Goal: Information Seeking & Learning: Learn about a topic

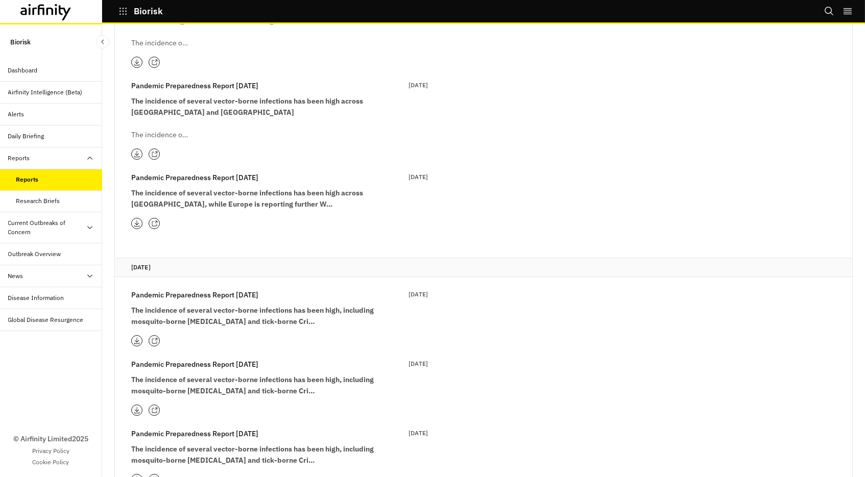
scroll to position [14435, 0]
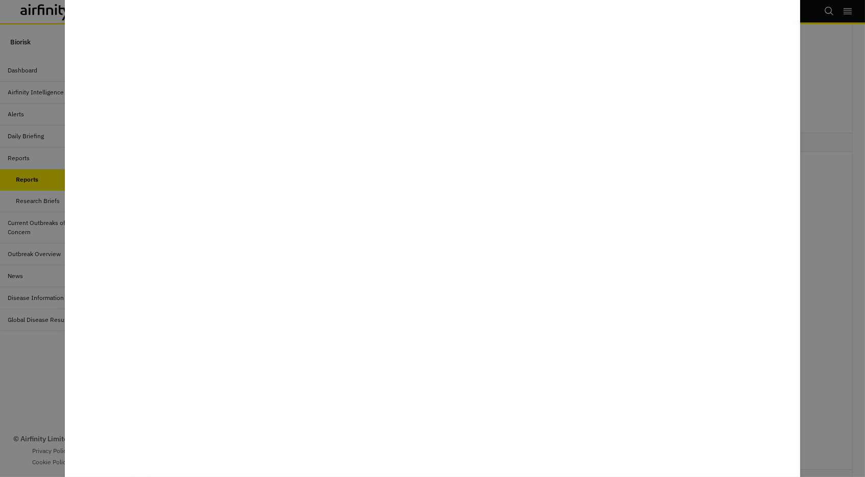
click at [32, 383] on div at bounding box center [432, 238] width 865 height 477
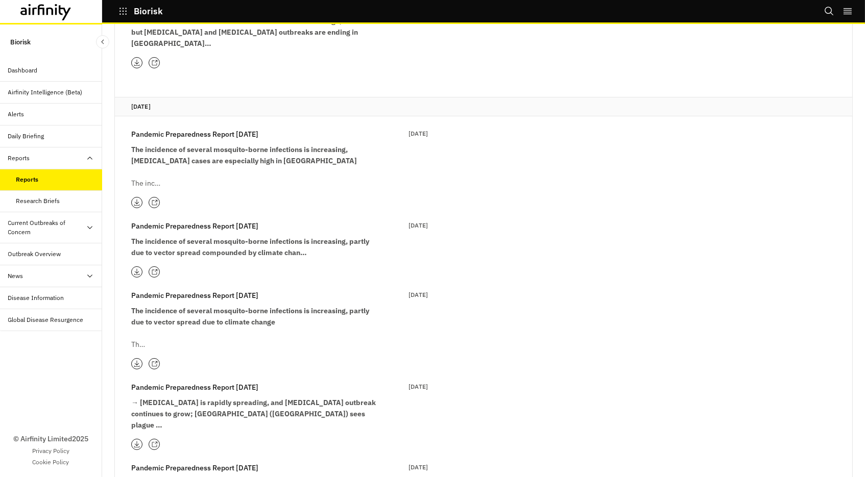
scroll to position [14963, 0]
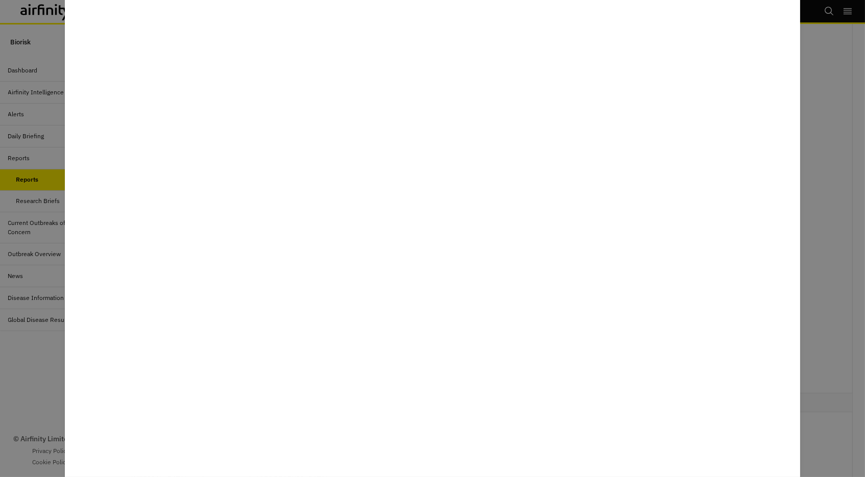
click at [36, 392] on div at bounding box center [432, 238] width 865 height 477
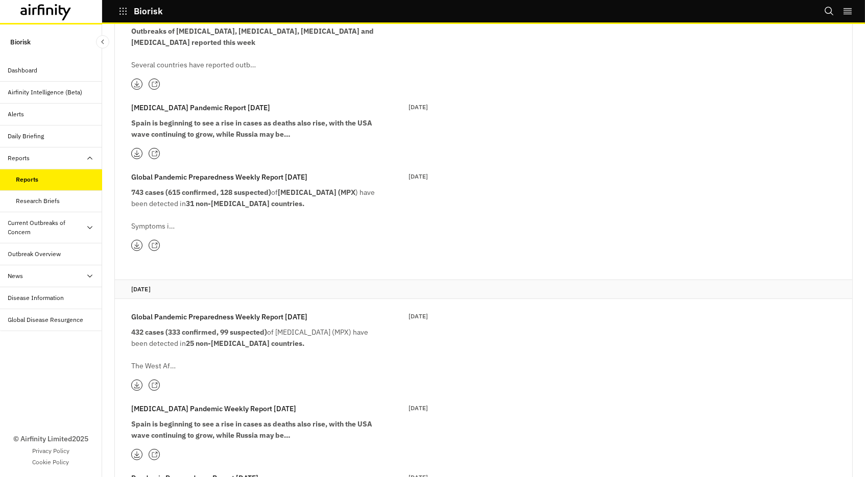
scroll to position [15596, 0]
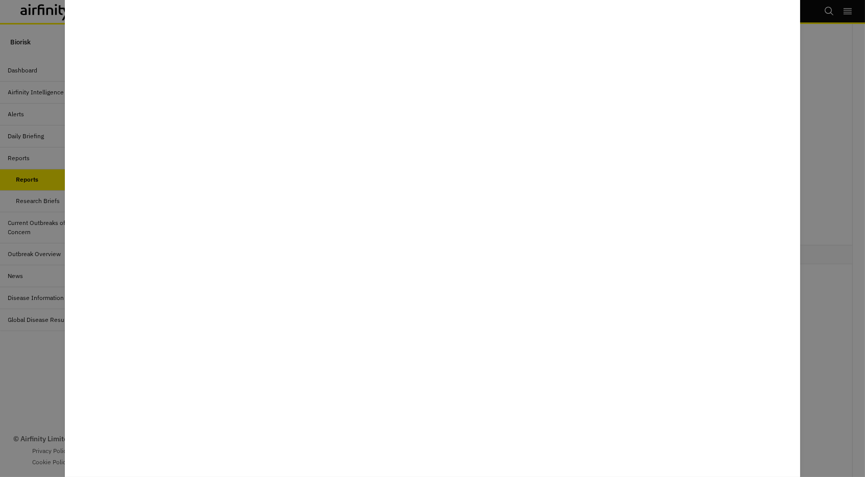
click at [39, 411] on div at bounding box center [432, 238] width 865 height 477
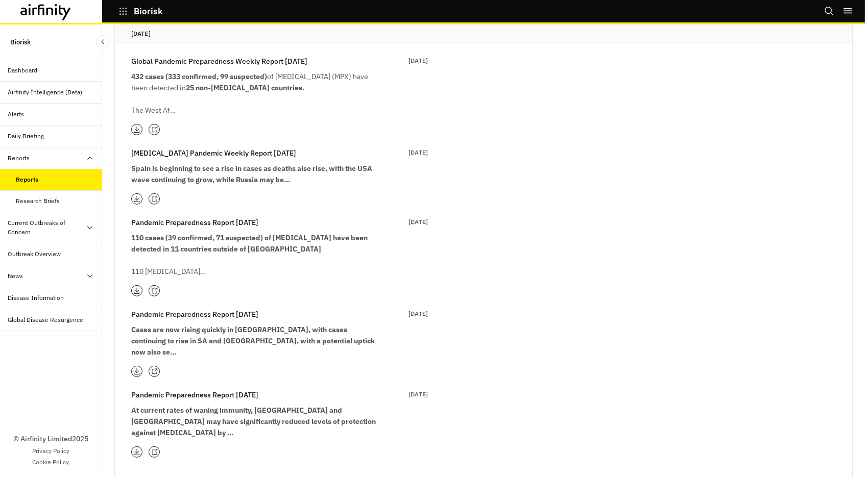
scroll to position [15825, 0]
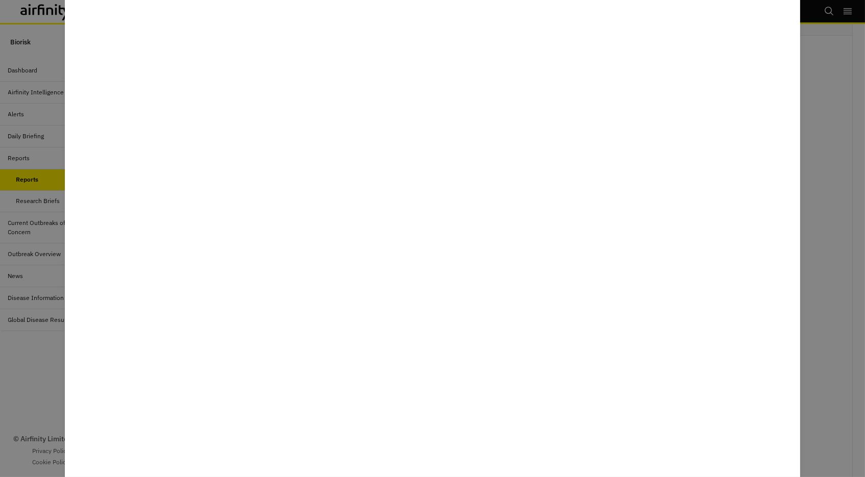
click at [33, 381] on div at bounding box center [432, 238] width 865 height 477
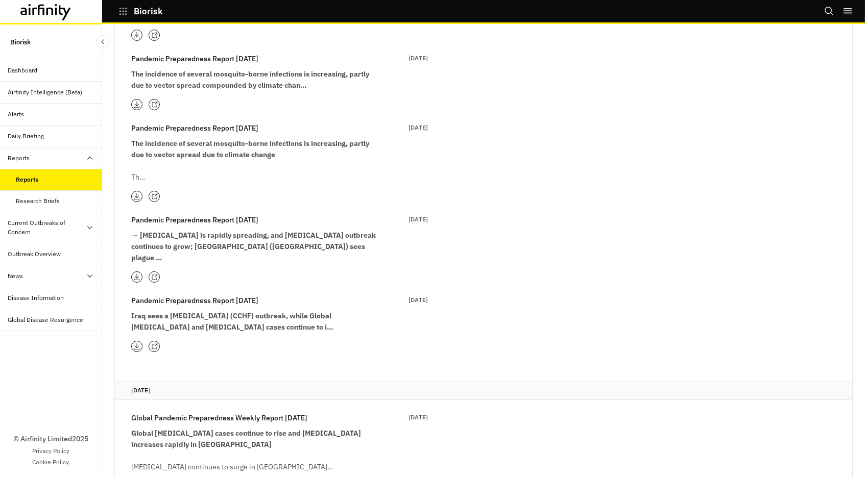
scroll to position [14764, 0]
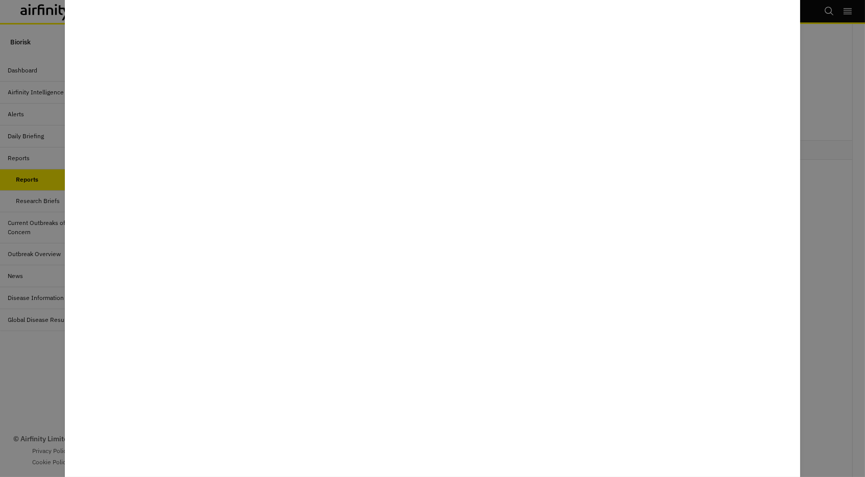
click at [42, 361] on div at bounding box center [432, 238] width 865 height 477
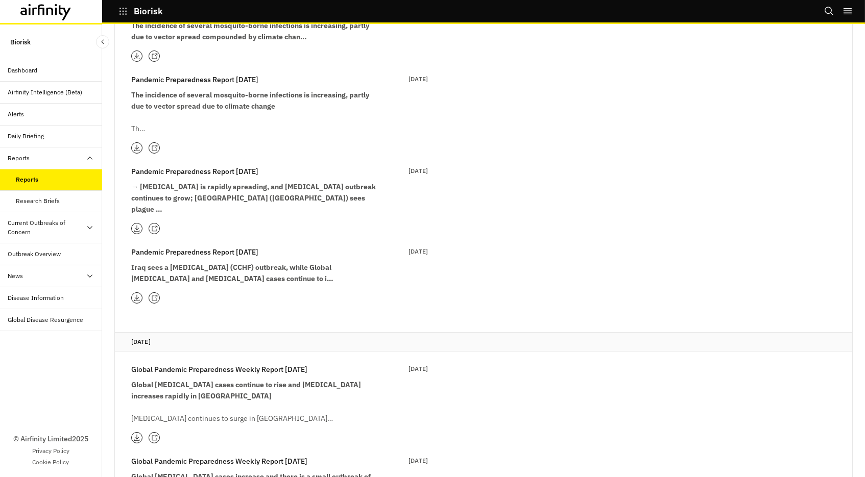
scroll to position [15146, 0]
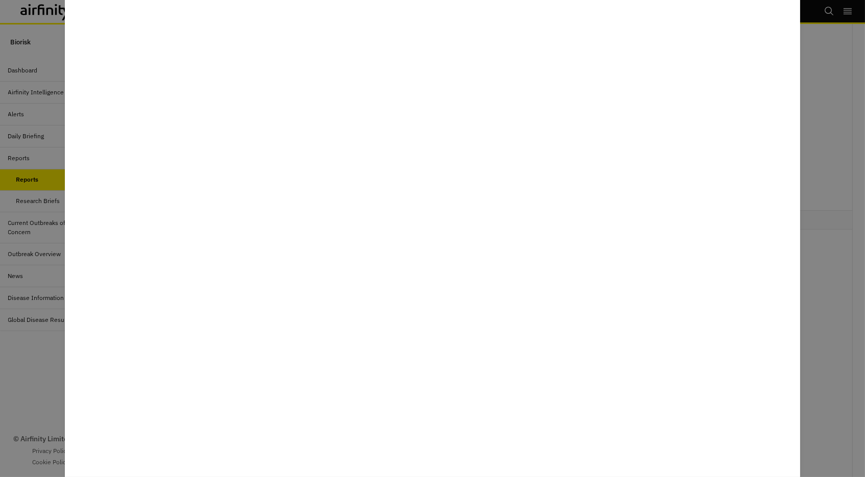
click at [8, 392] on div at bounding box center [432, 238] width 865 height 477
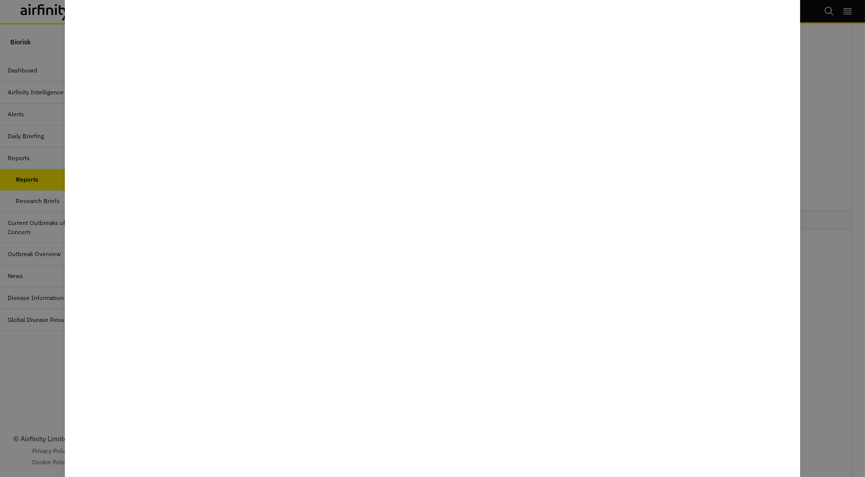
click at [19, 385] on div at bounding box center [432, 238] width 865 height 477
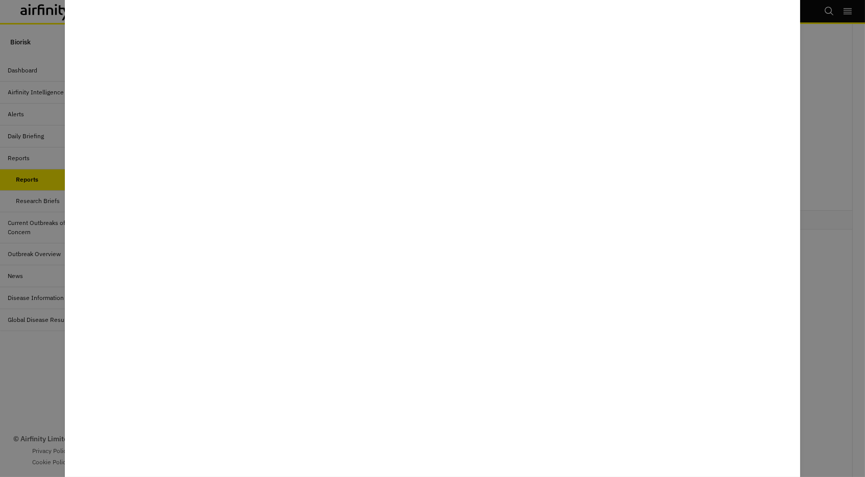
click at [32, 366] on div at bounding box center [432, 238] width 865 height 477
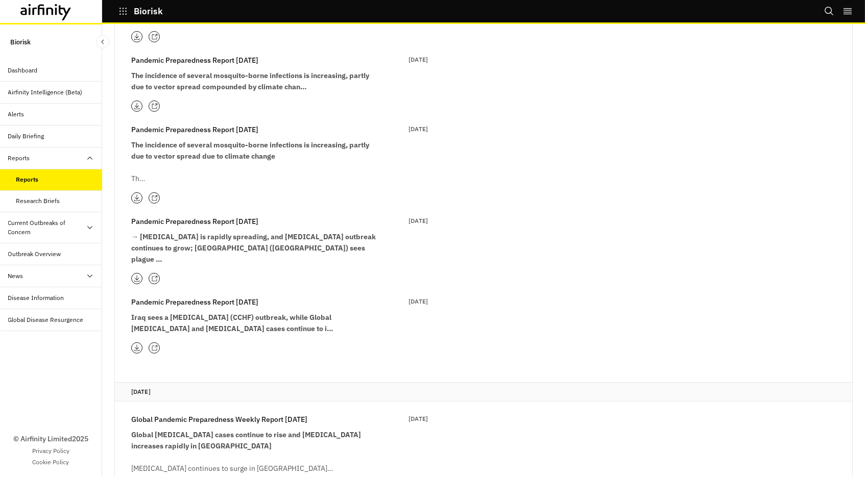
scroll to position [14954, 0]
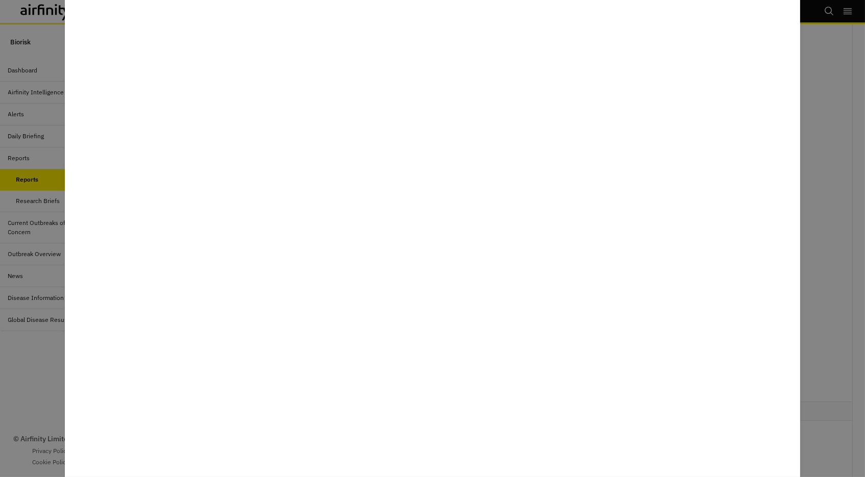
click at [46, 373] on div at bounding box center [432, 238] width 865 height 477
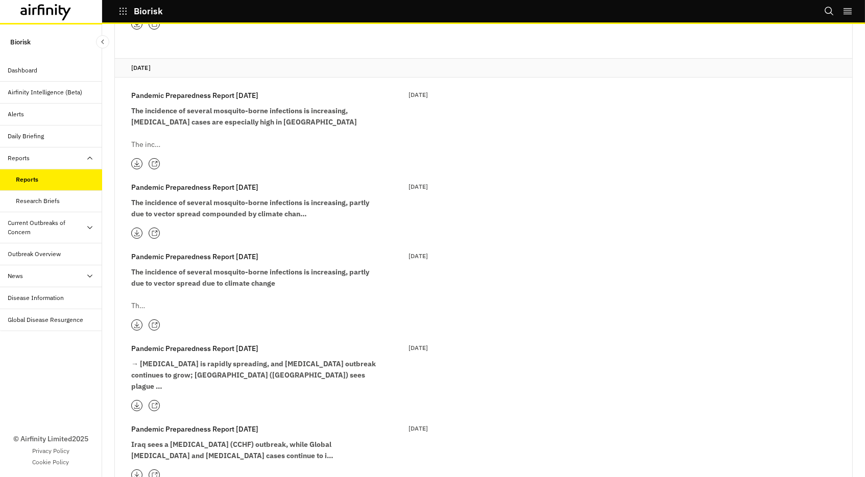
scroll to position [14836, 0]
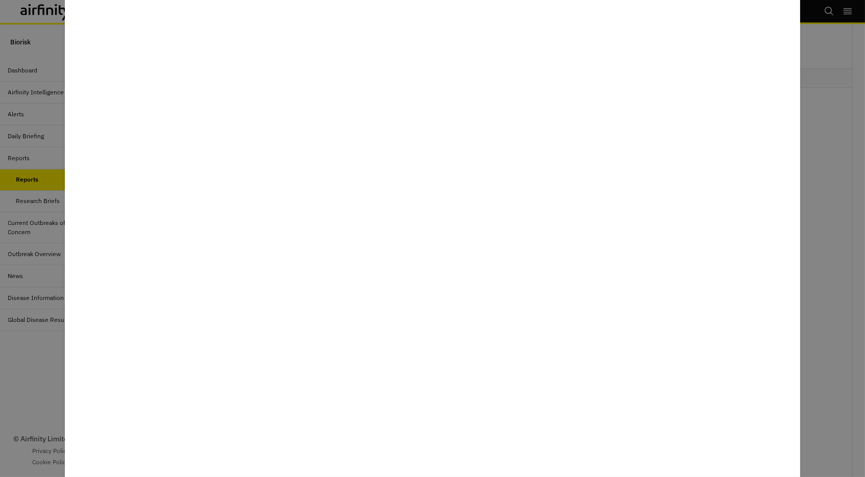
click at [50, 383] on div at bounding box center [432, 238] width 865 height 477
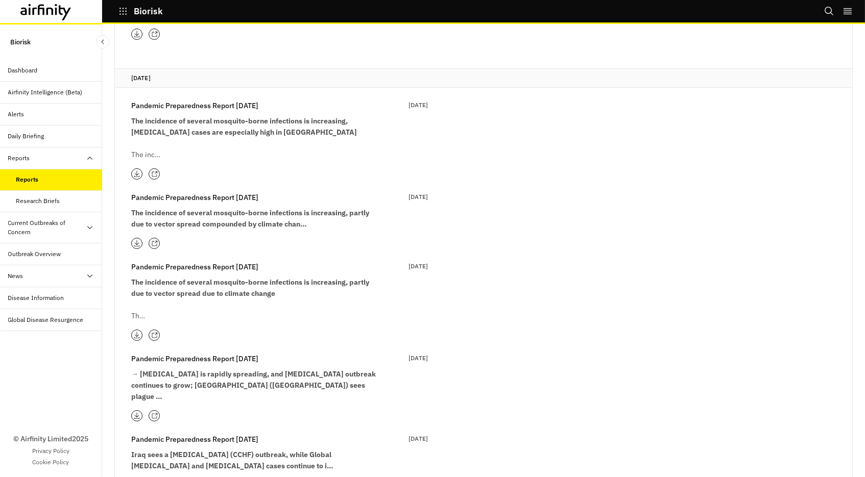
scroll to position [14805, 0]
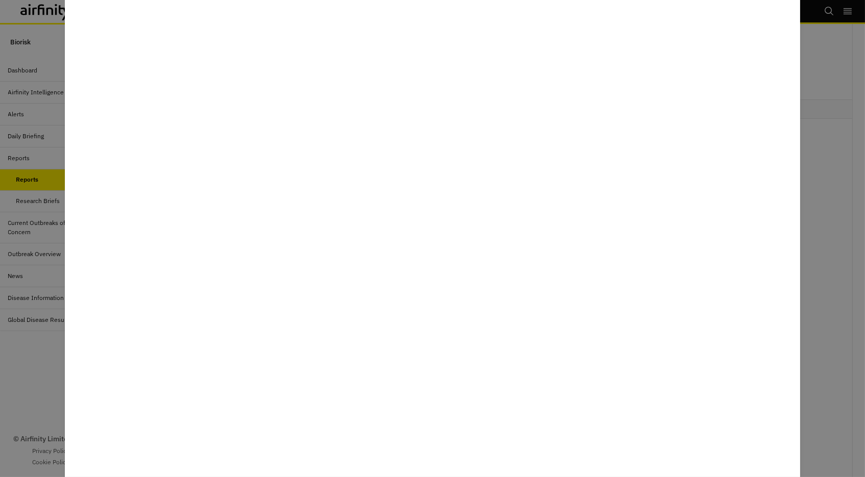
click at [53, 390] on div at bounding box center [432, 238] width 865 height 477
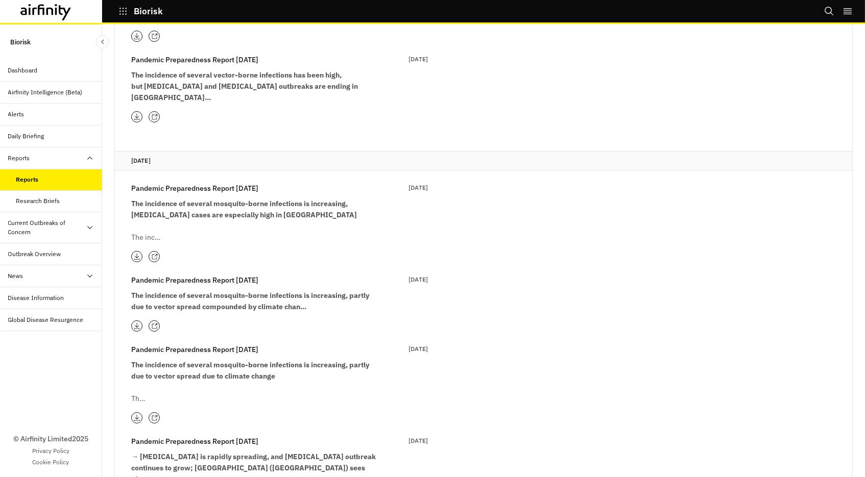
scroll to position [14740, 0]
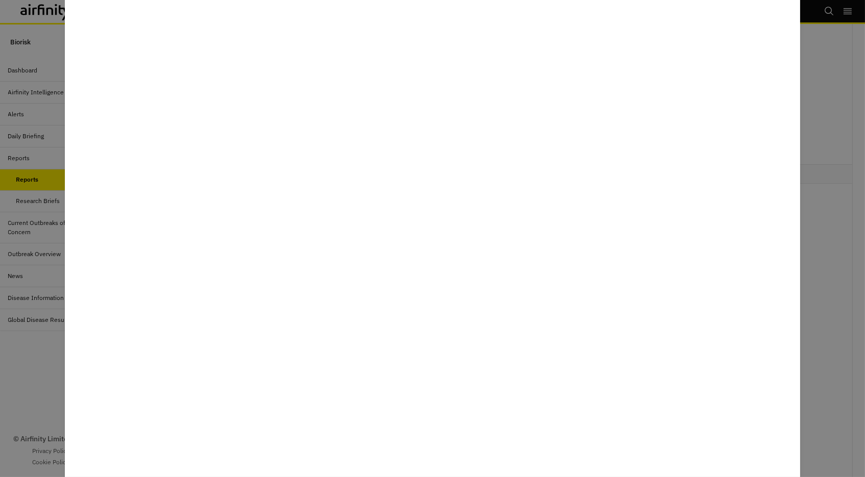
click at [50, 366] on div at bounding box center [432, 238] width 865 height 477
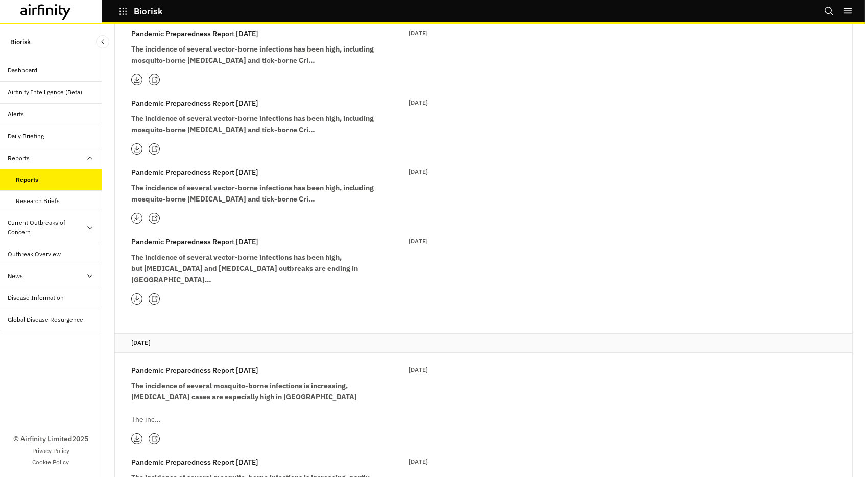
scroll to position [14571, 0]
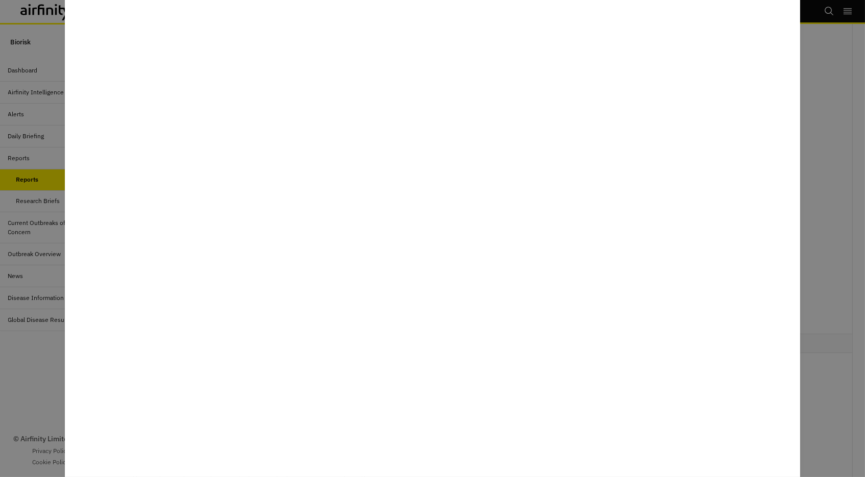
click at [47, 387] on div at bounding box center [432, 238] width 865 height 477
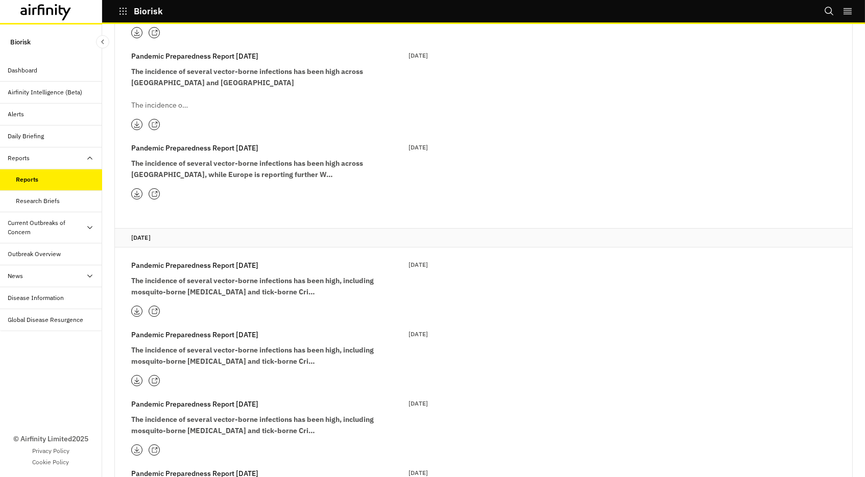
scroll to position [14336, 0]
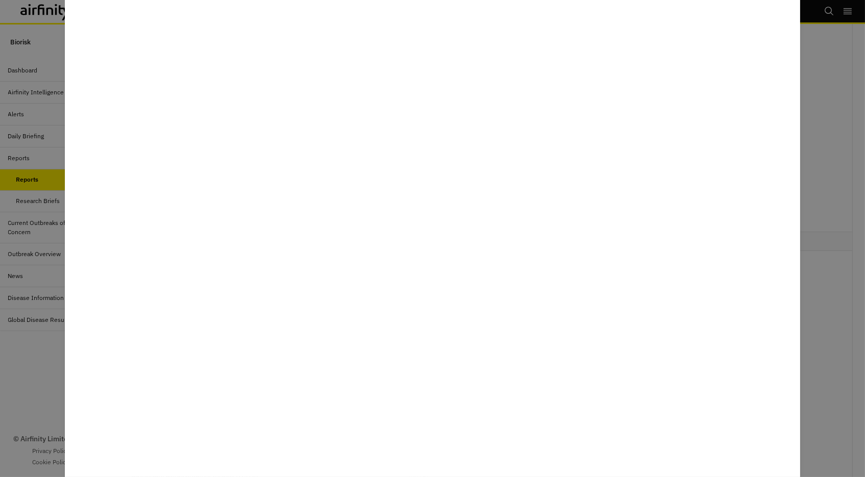
click at [38, 387] on div at bounding box center [432, 238] width 865 height 477
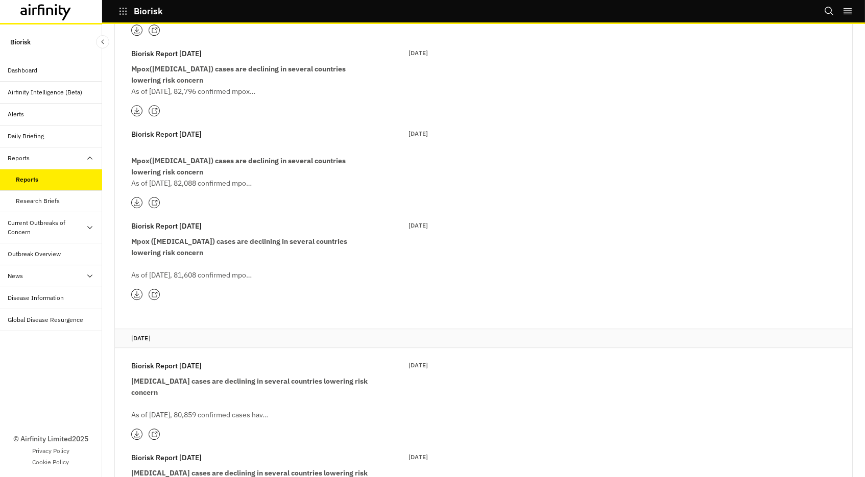
scroll to position [12932, 0]
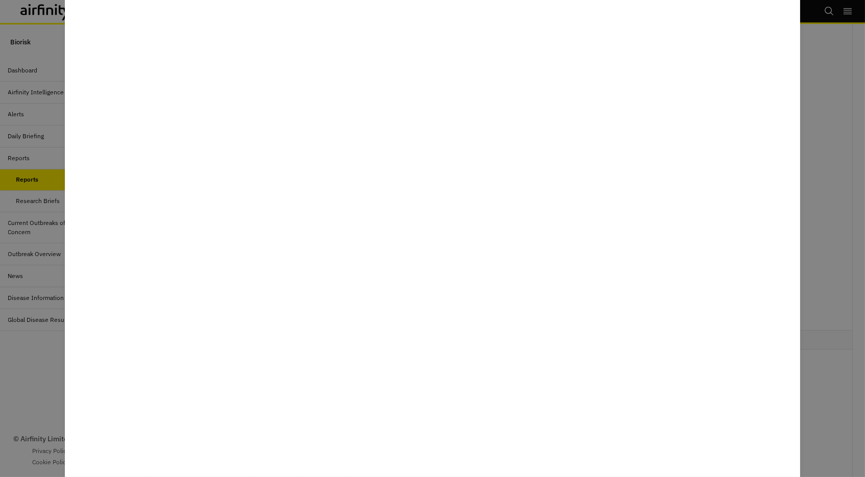
click at [25, 383] on div at bounding box center [432, 238] width 865 height 477
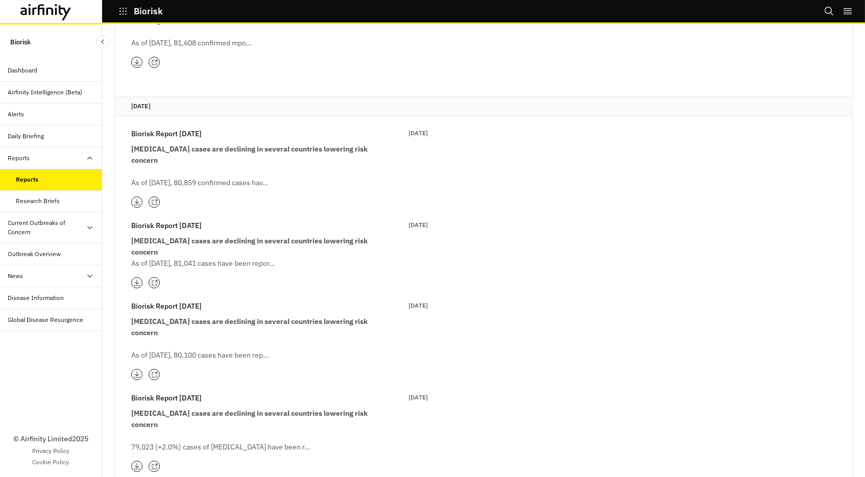
scroll to position [13166, 0]
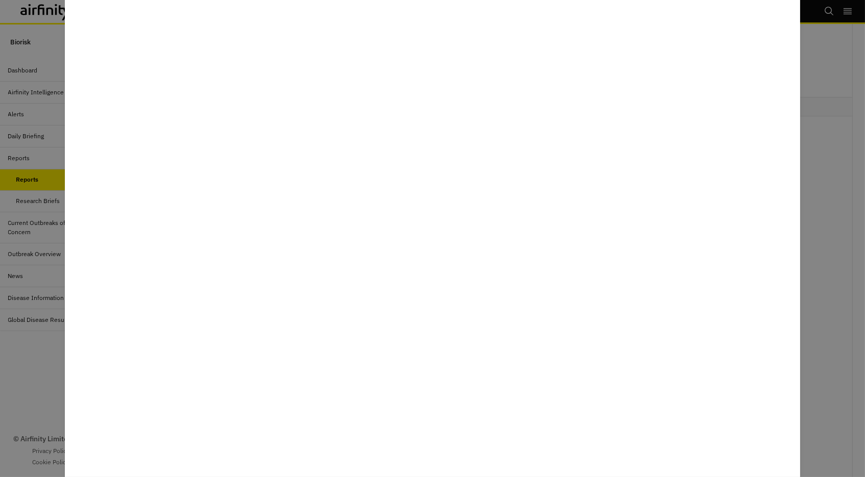
click at [42, 377] on div at bounding box center [432, 238] width 865 height 477
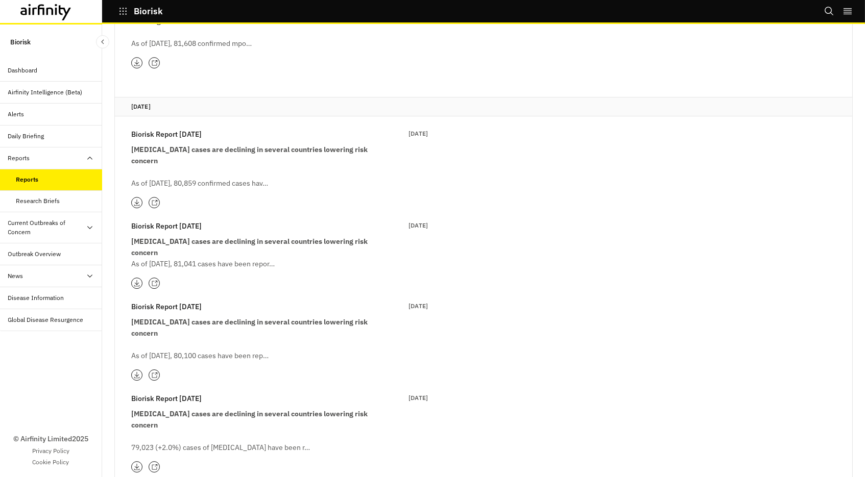
click at [120, 11] on icon "button" at bounding box center [122, 11] width 9 height 9
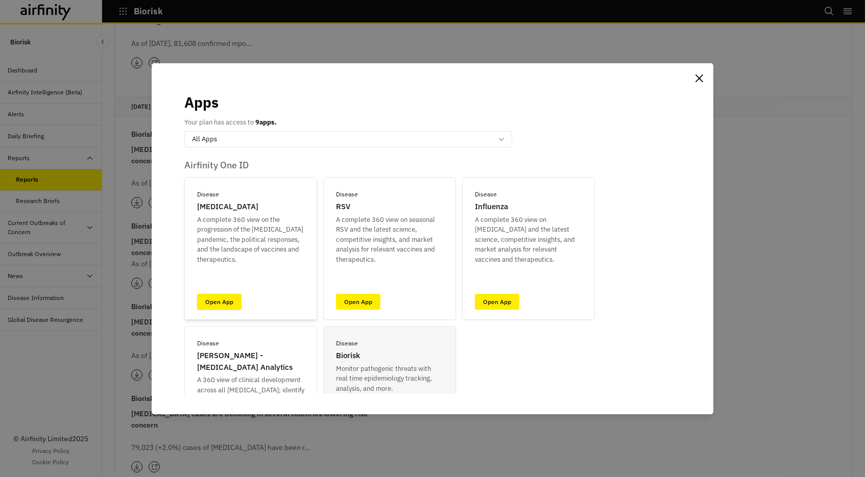
click at [229, 304] on link "Open App" at bounding box center [219, 302] width 44 height 16
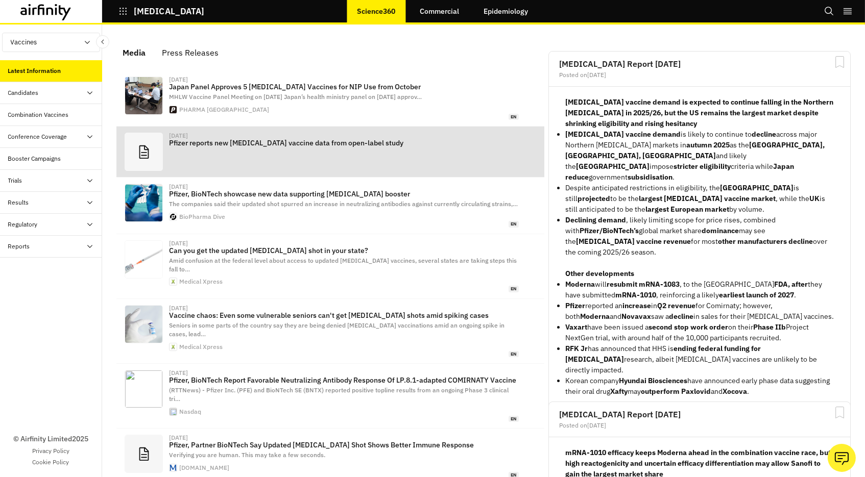
scroll to position [639, 306]
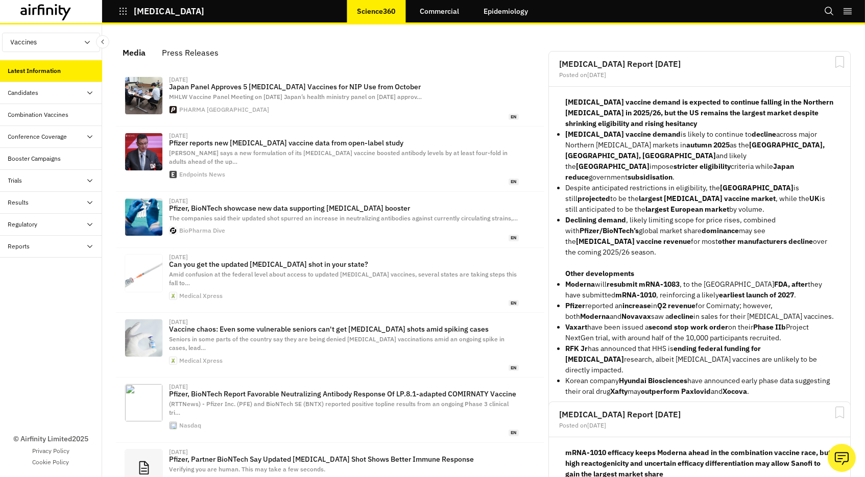
click at [23, 242] on div "Reports" at bounding box center [19, 246] width 22 height 9
click at [21, 267] on div "Reports" at bounding box center [27, 268] width 22 height 9
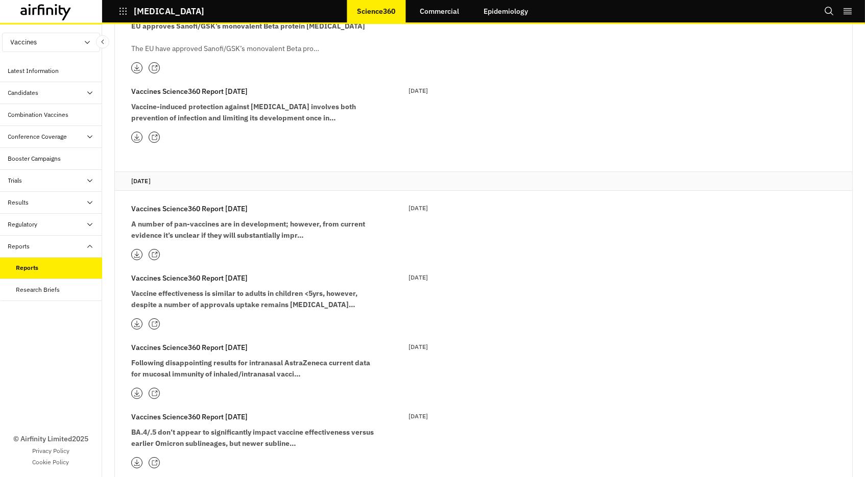
scroll to position [7684, 0]
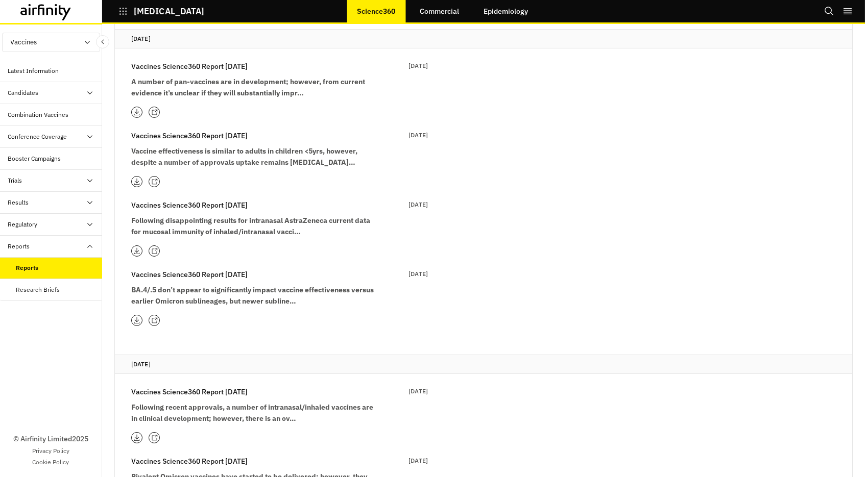
click at [154, 435] on icon at bounding box center [154, 438] width 7 height 7
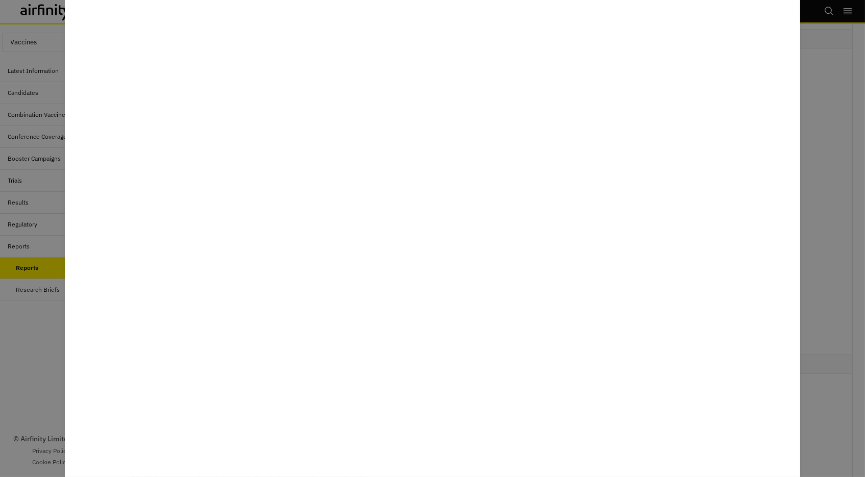
click at [22, 343] on div at bounding box center [432, 238] width 865 height 477
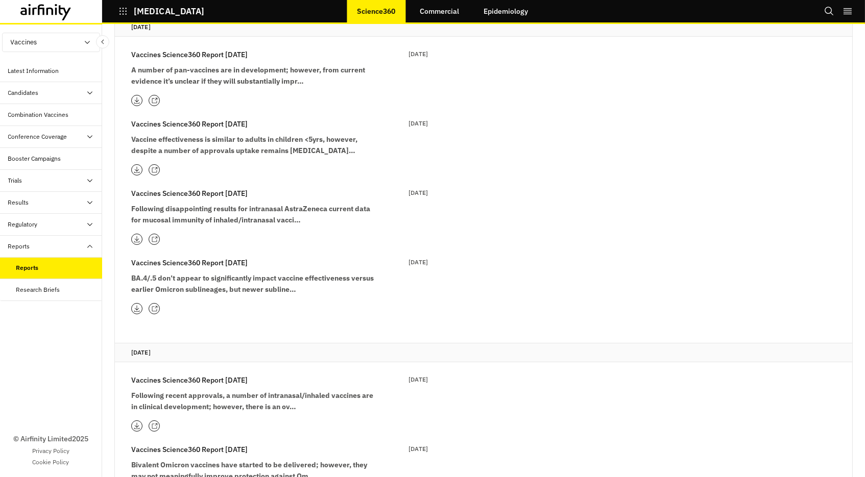
scroll to position [7698, 0]
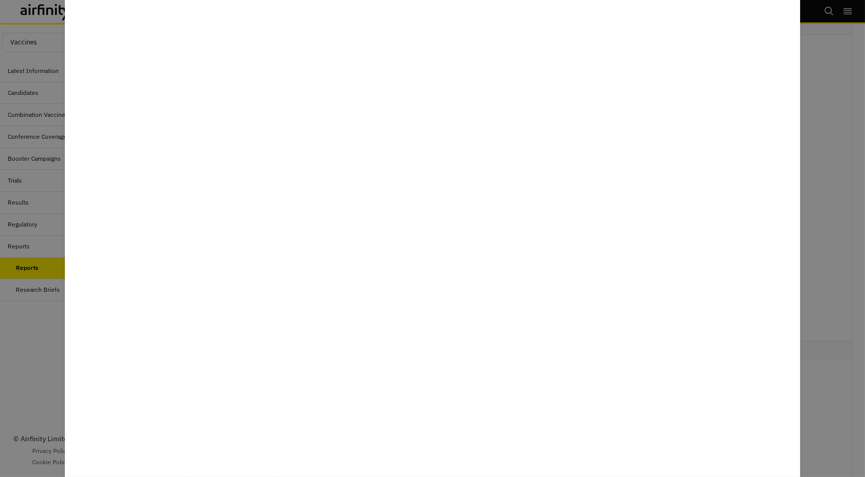
click at [7, 341] on div at bounding box center [432, 238] width 865 height 477
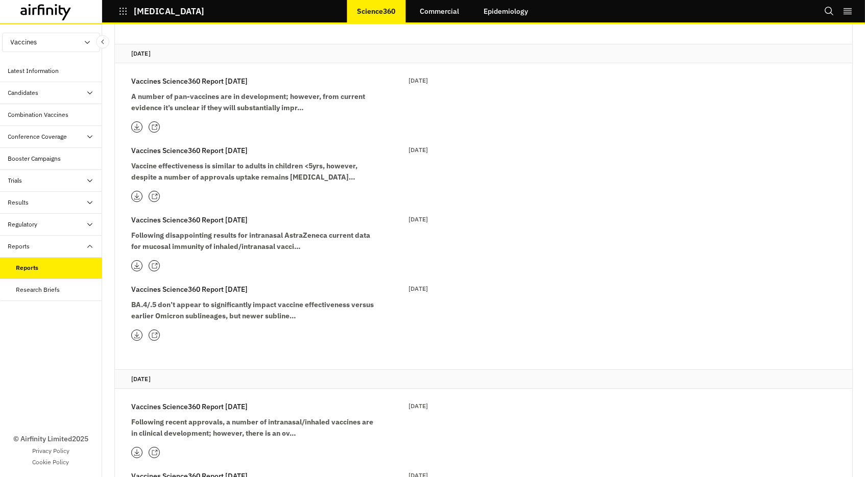
scroll to position [7657, 0]
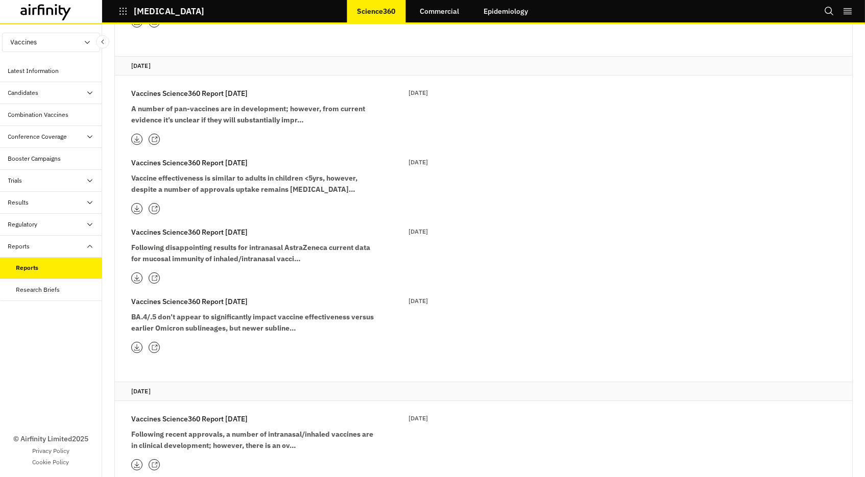
click at [153, 345] on icon at bounding box center [154, 348] width 7 height 7
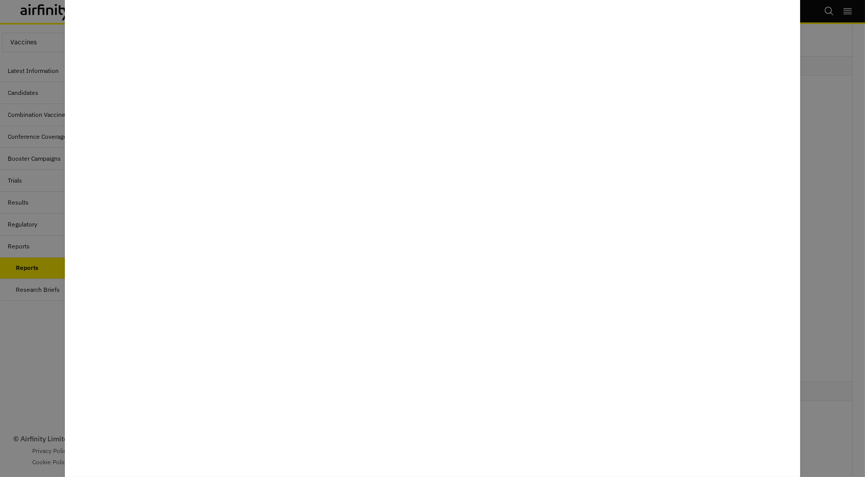
click at [50, 335] on div at bounding box center [432, 238] width 865 height 477
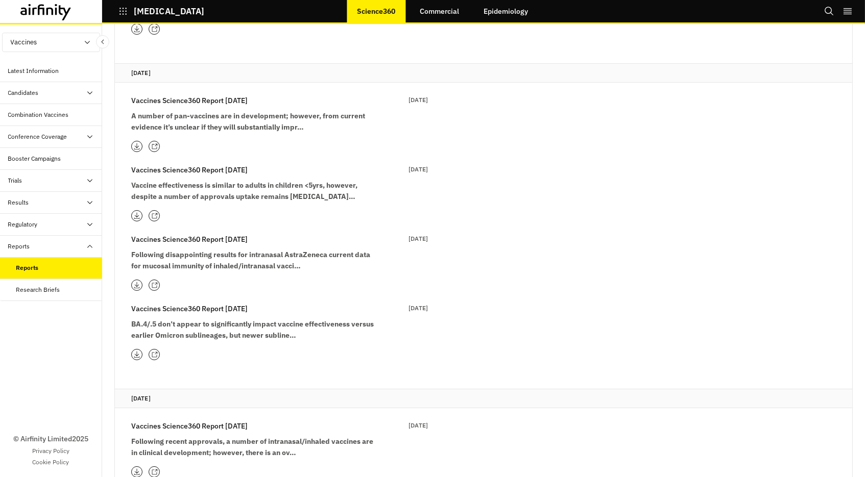
scroll to position [7649, 0]
click at [121, 8] on icon "button" at bounding box center [122, 11] width 9 height 9
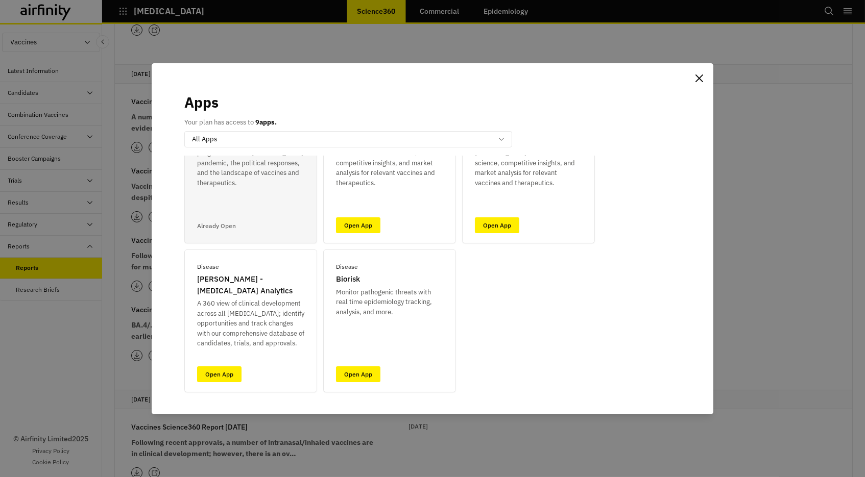
scroll to position [85, 0]
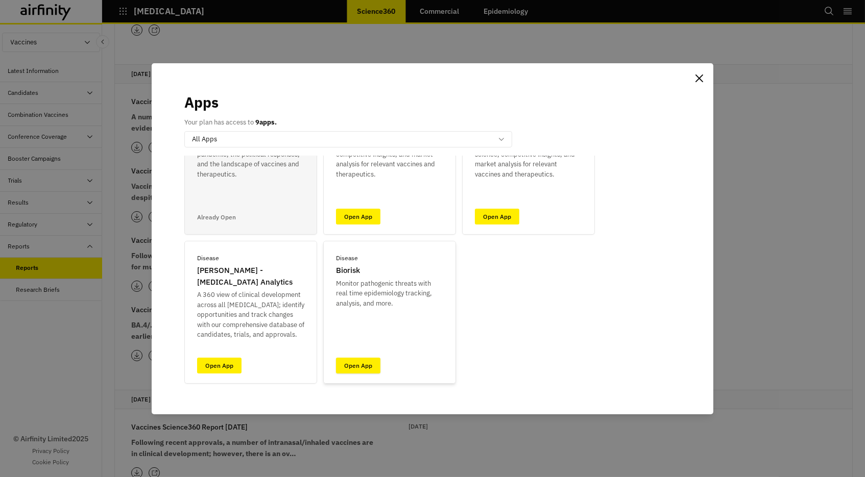
click at [350, 369] on link "Open App" at bounding box center [358, 366] width 44 height 16
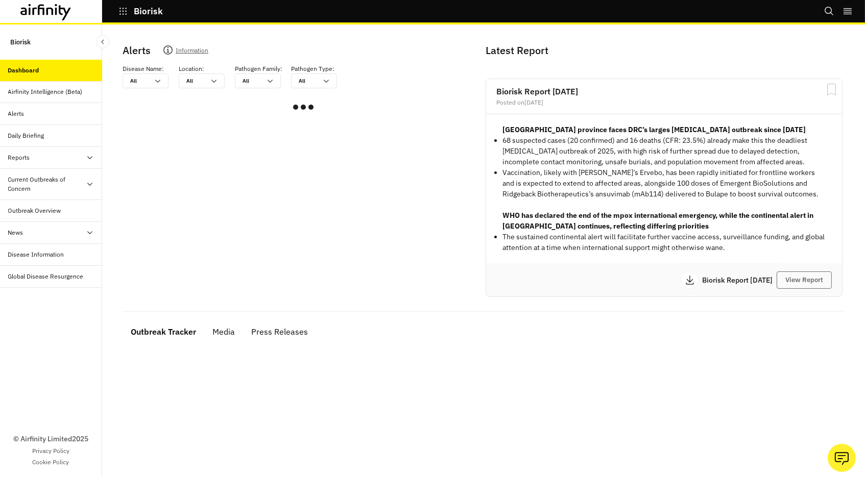
scroll to position [187, 0]
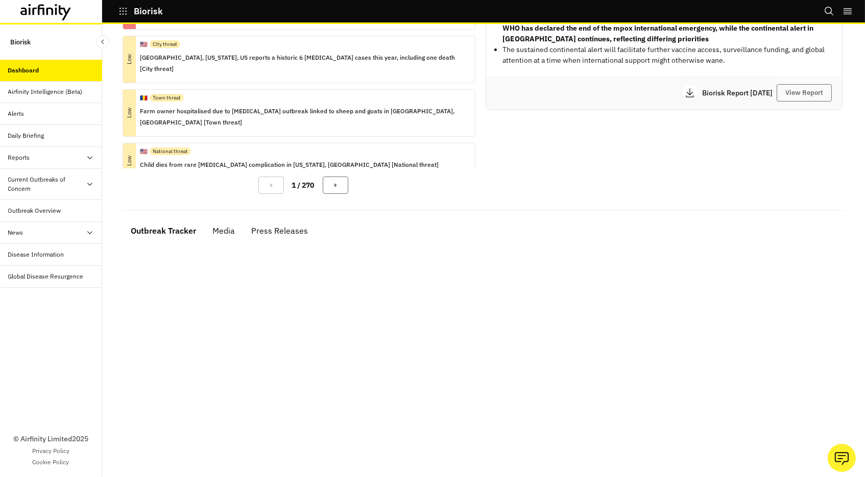
click at [30, 158] on div "Reports" at bounding box center [55, 157] width 94 height 9
click at [27, 179] on div "Reports" at bounding box center [27, 179] width 22 height 9
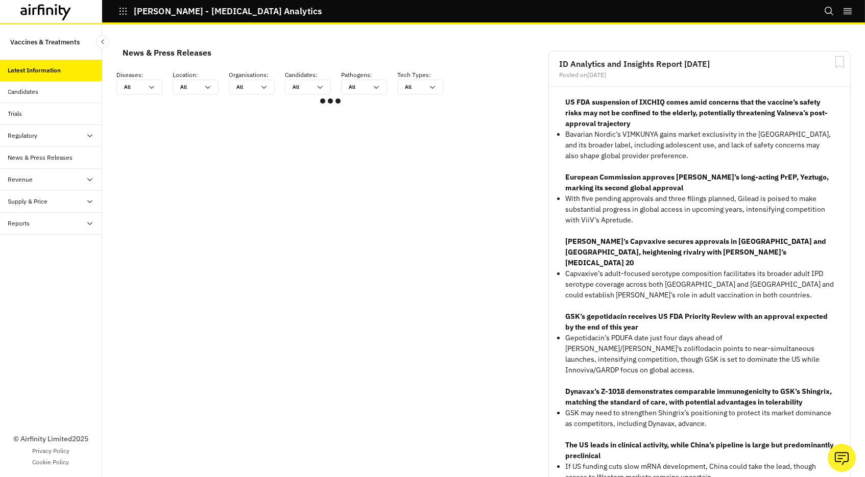
scroll to position [613, 306]
click at [22, 223] on div "Reports" at bounding box center [19, 223] width 22 height 9
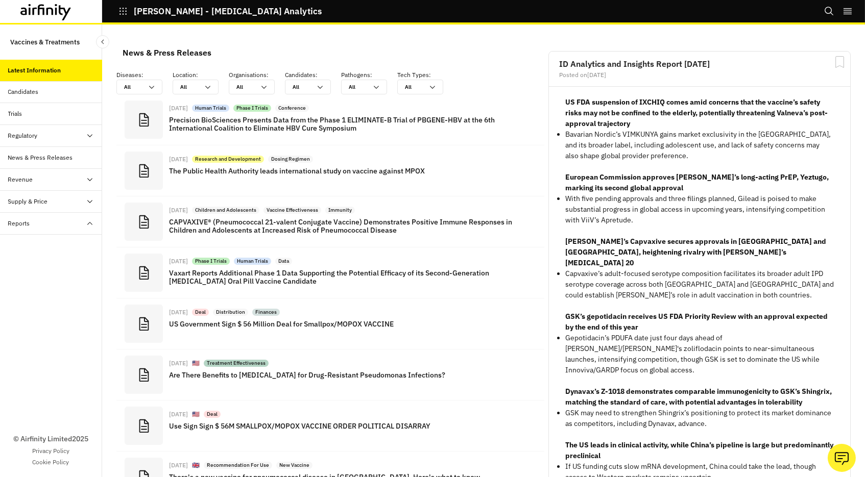
scroll to position [1, 1]
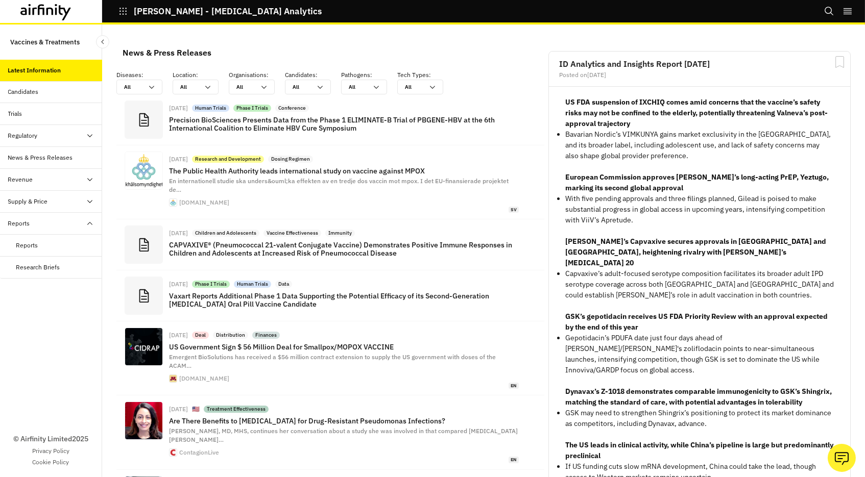
click at [25, 250] on div "Reports" at bounding box center [51, 246] width 102 height 22
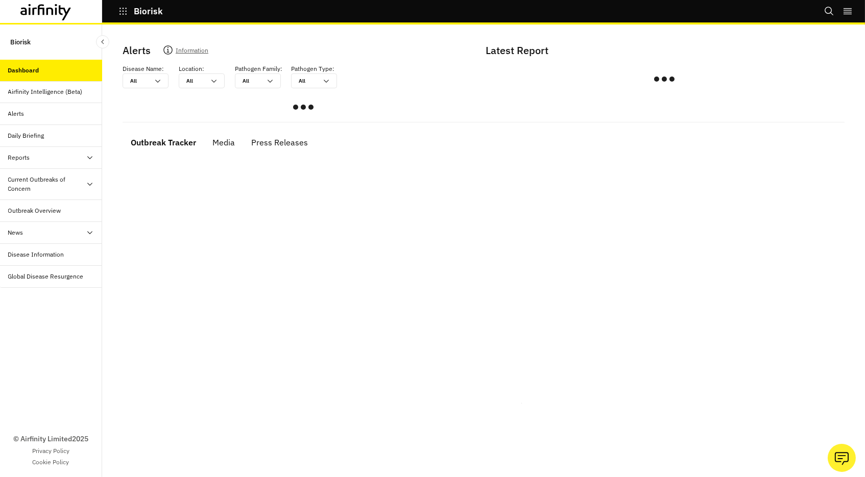
scroll to position [187, 0]
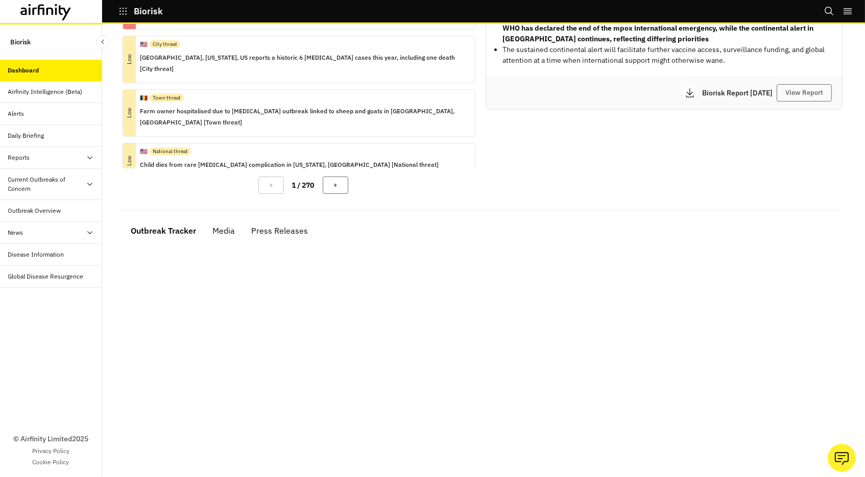
click at [28, 209] on div "Outbreak Overview" at bounding box center [34, 210] width 53 height 9
